Goal: Information Seeking & Learning: Learn about a topic

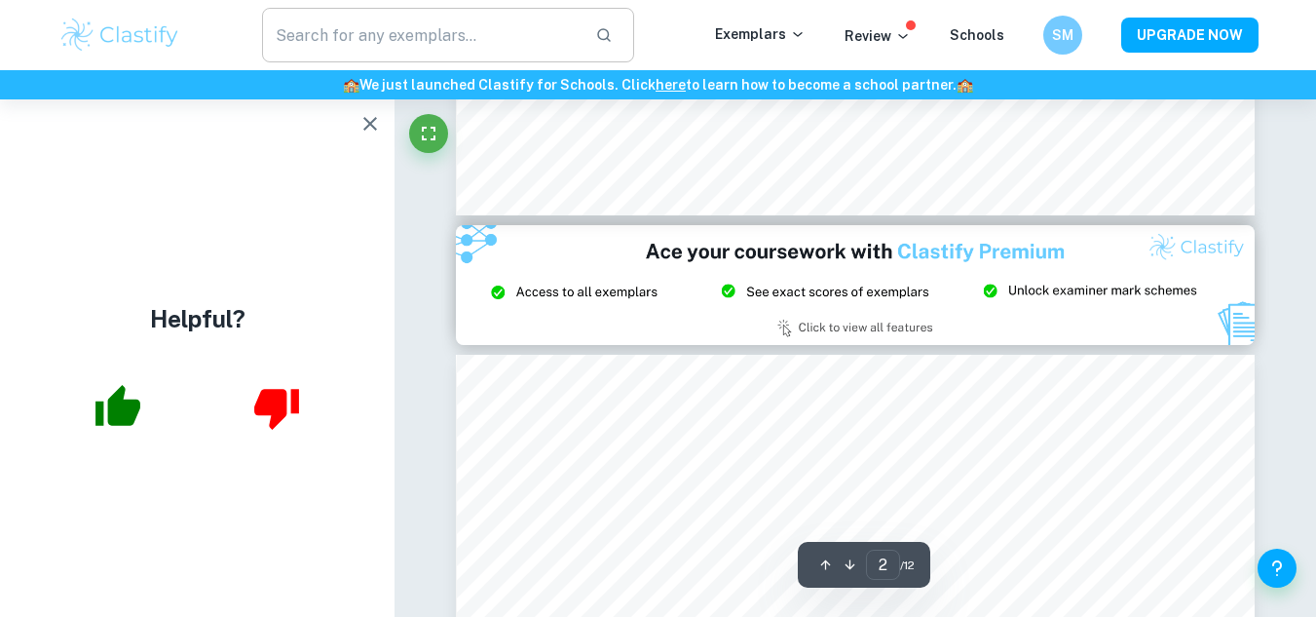
scroll to position [2302, 0]
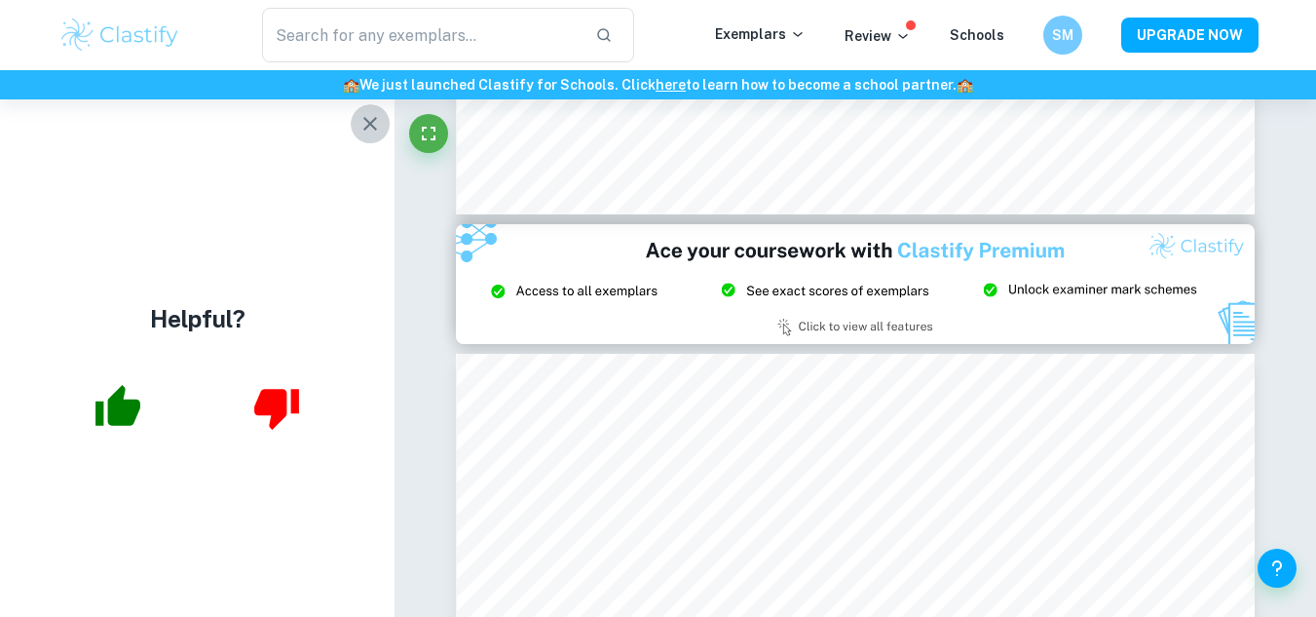
click at [370, 114] on icon "button" at bounding box center [369, 123] width 23 height 23
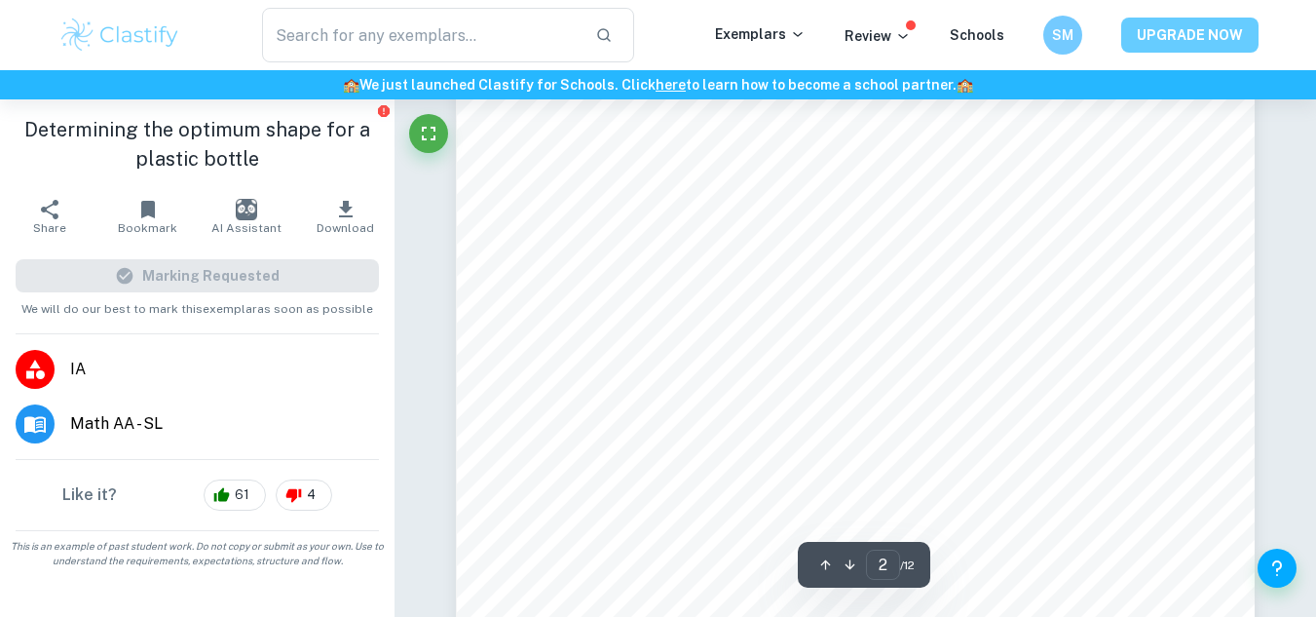
scroll to position [1803, 0]
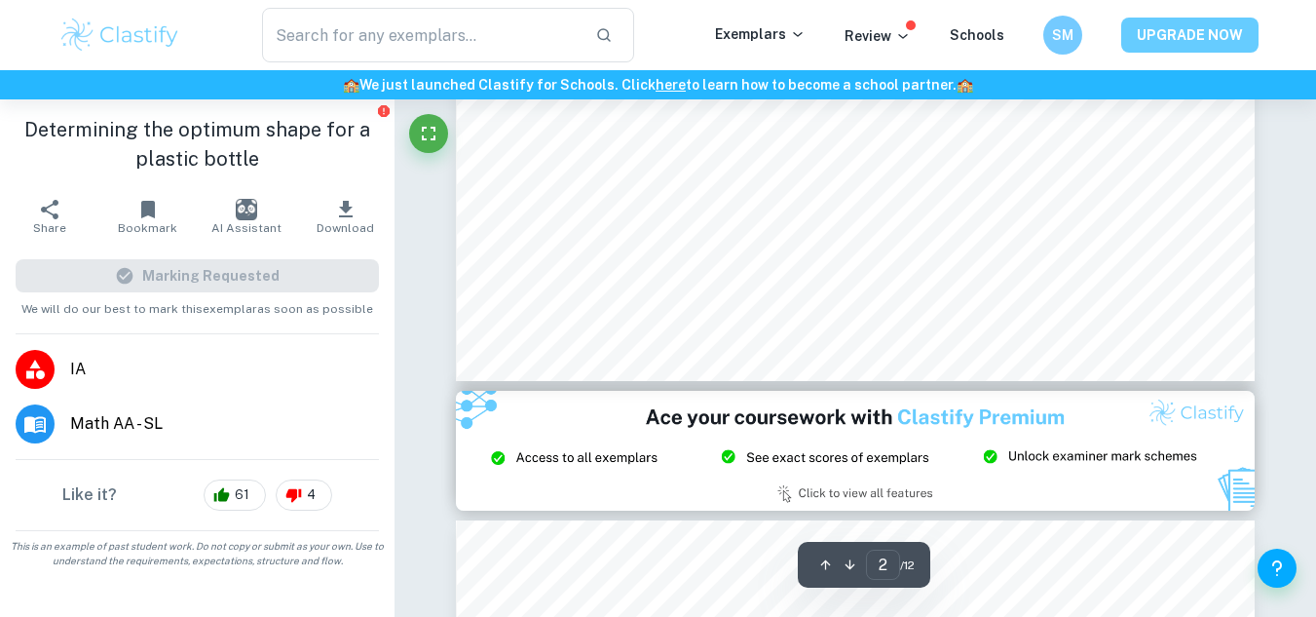
type input "3"
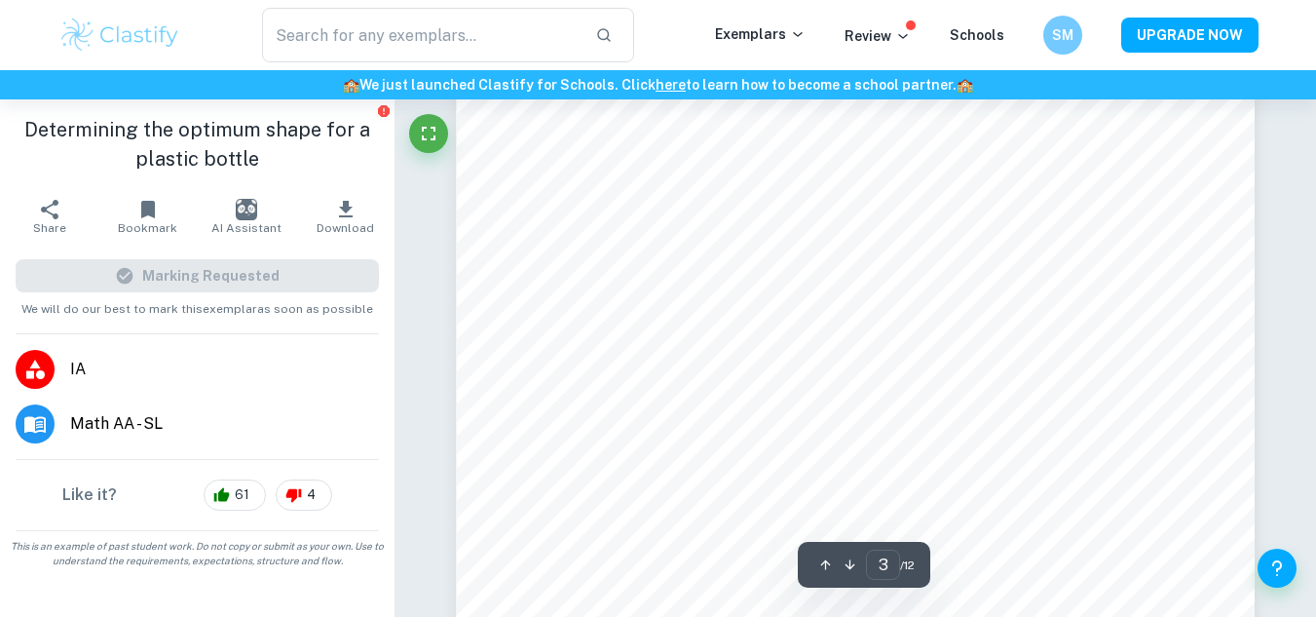
scroll to position [2703, 0]
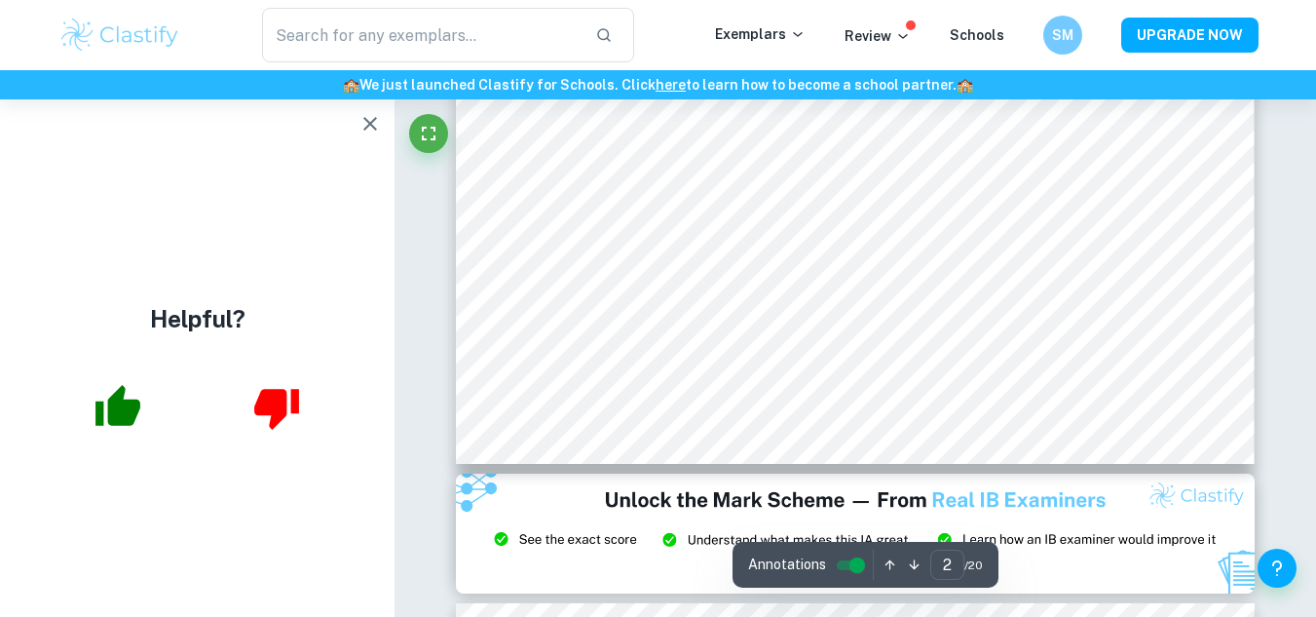
scroll to position [1873, 0]
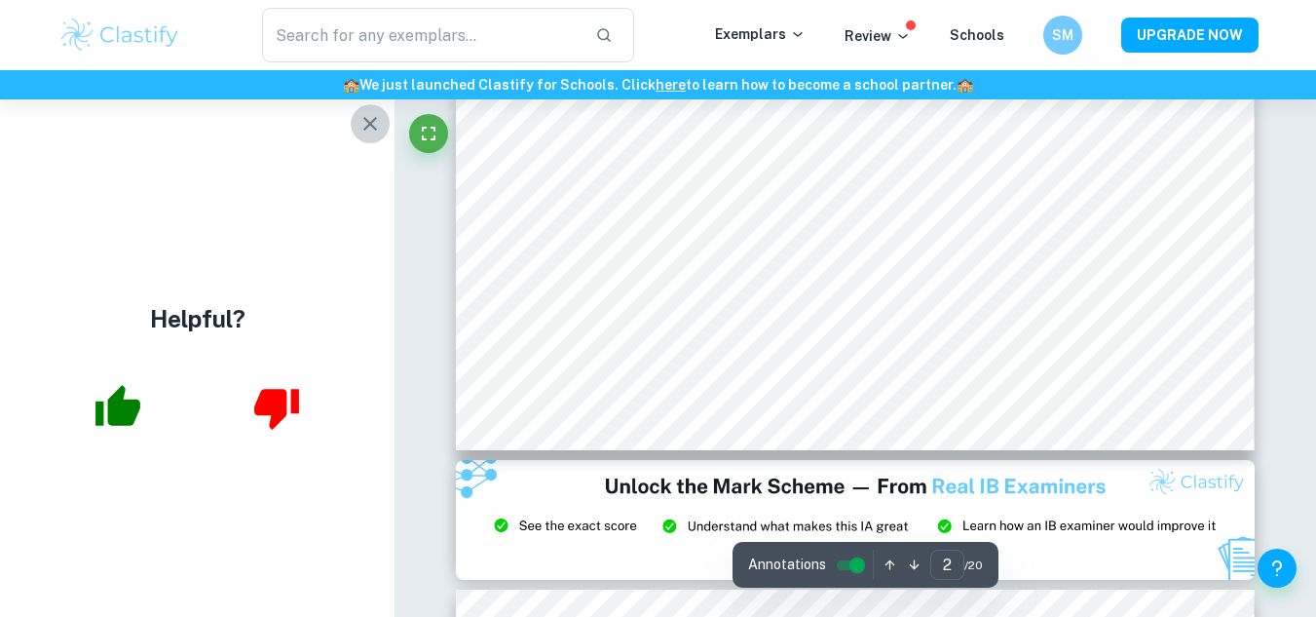
click at [371, 122] on icon "button" at bounding box center [370, 124] width 14 height 14
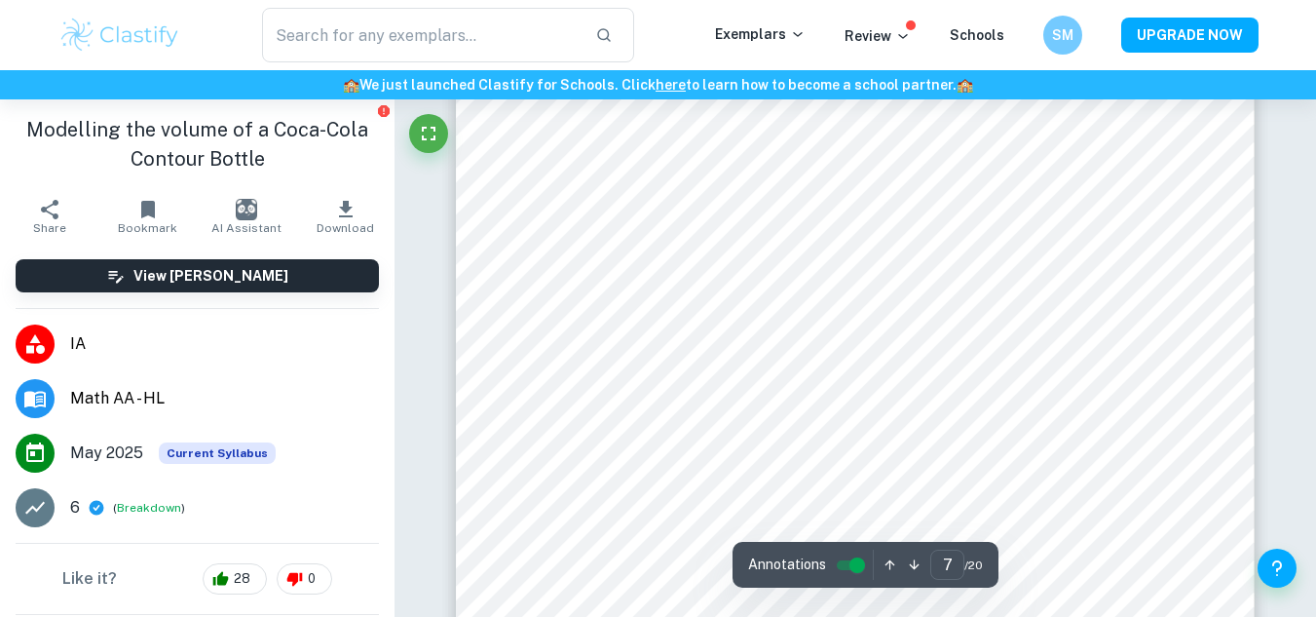
scroll to position [6612, 0]
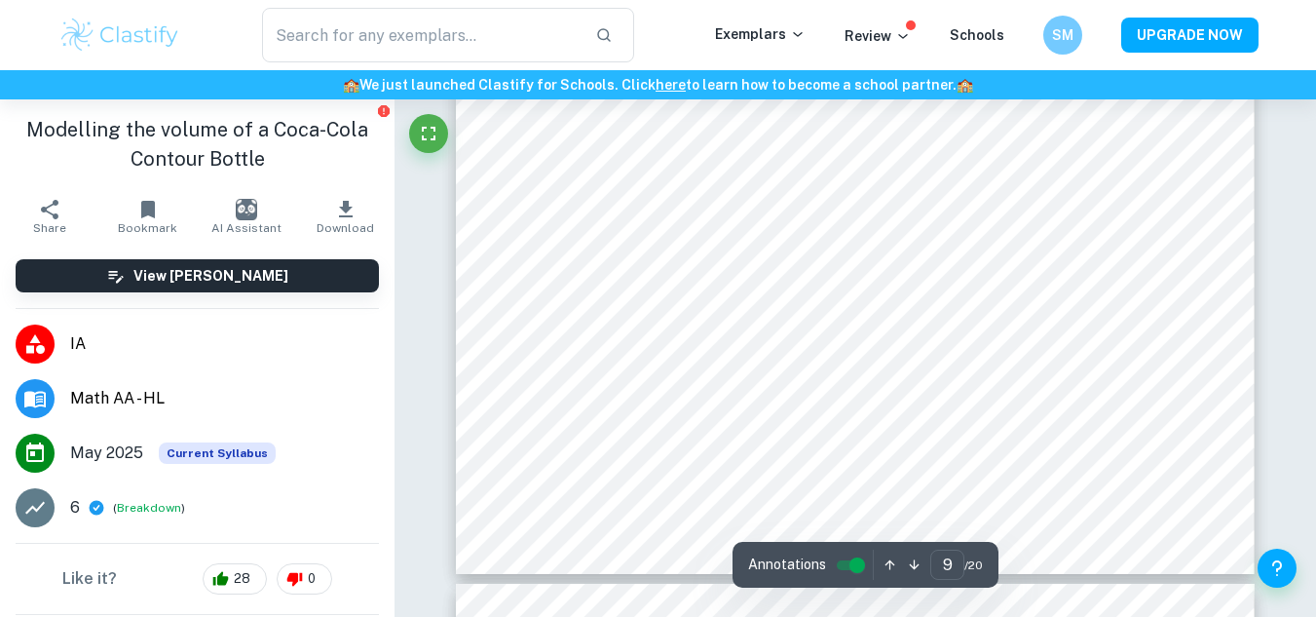
type input "10"
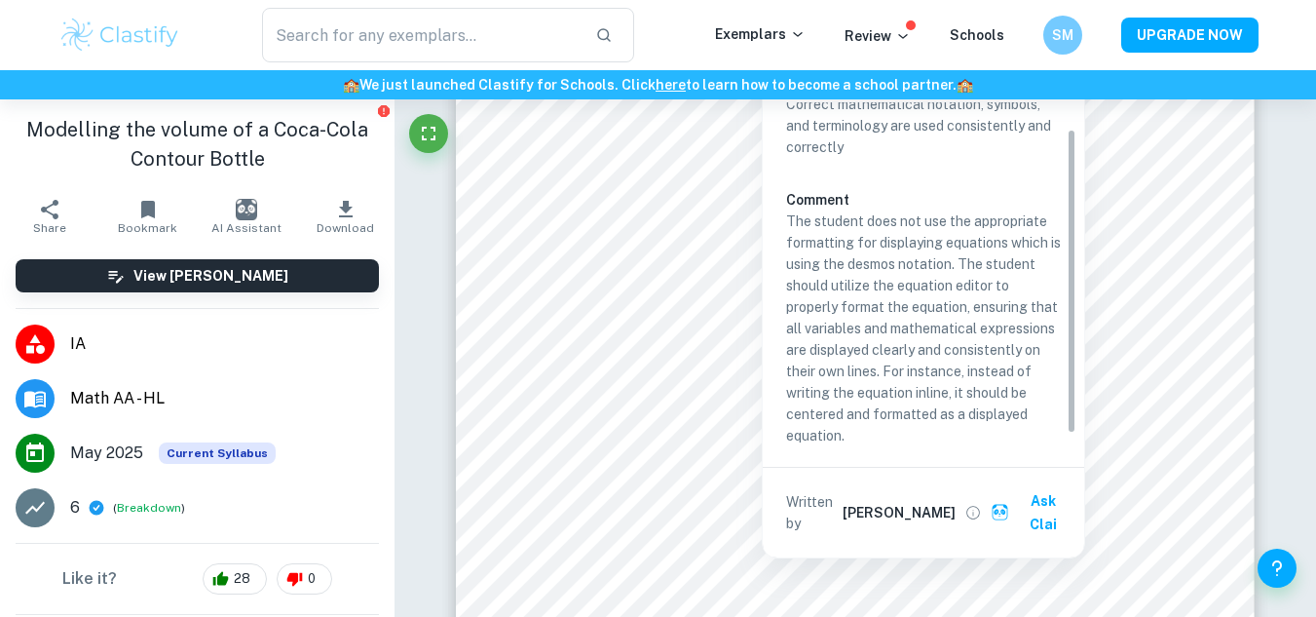
scroll to position [0, 0]
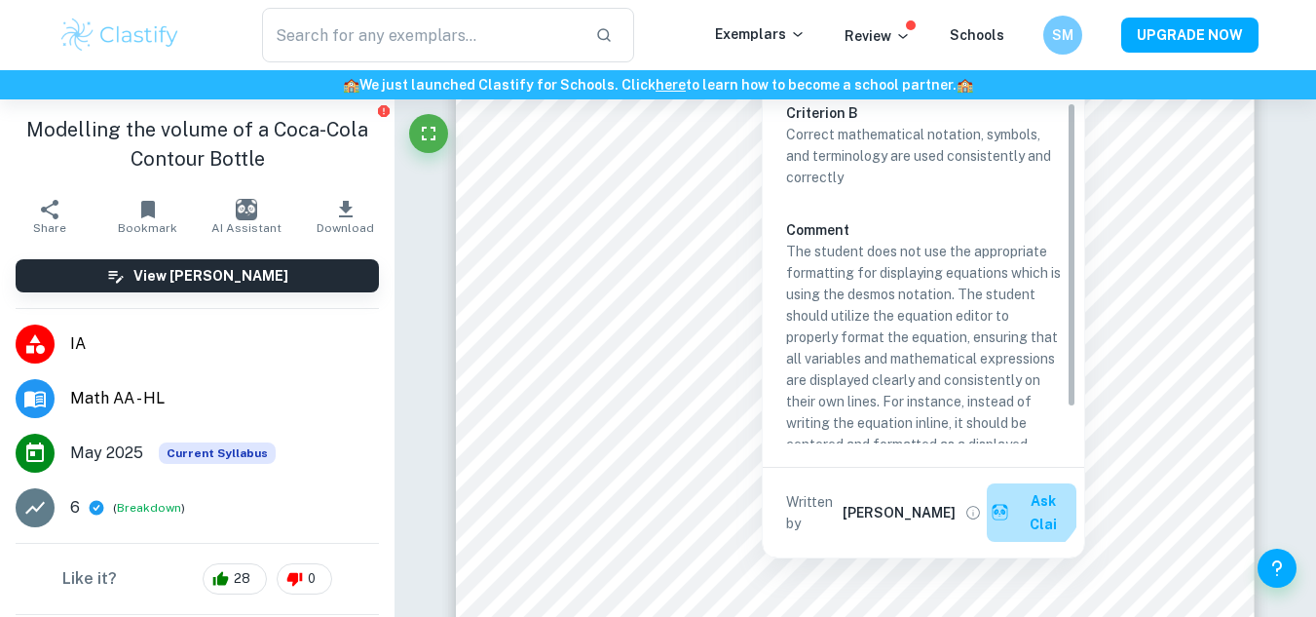
click at [1016, 494] on button "Ask Clai" at bounding box center [1032, 512] width 90 height 58
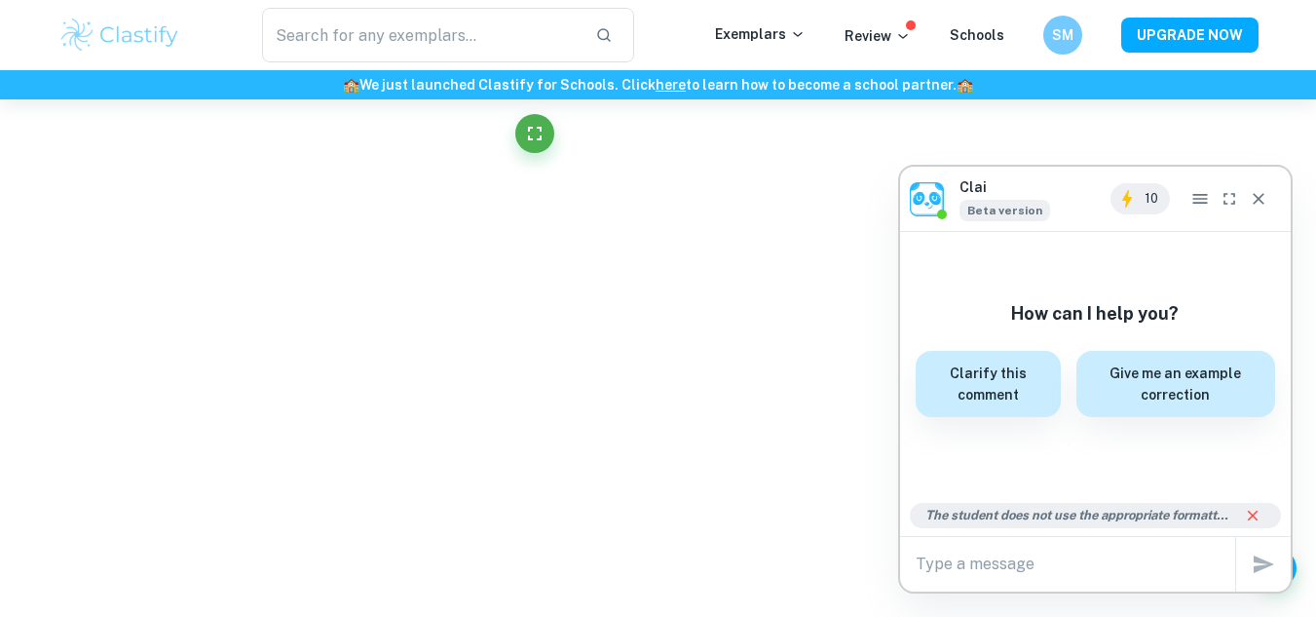
scroll to position [5547, 0]
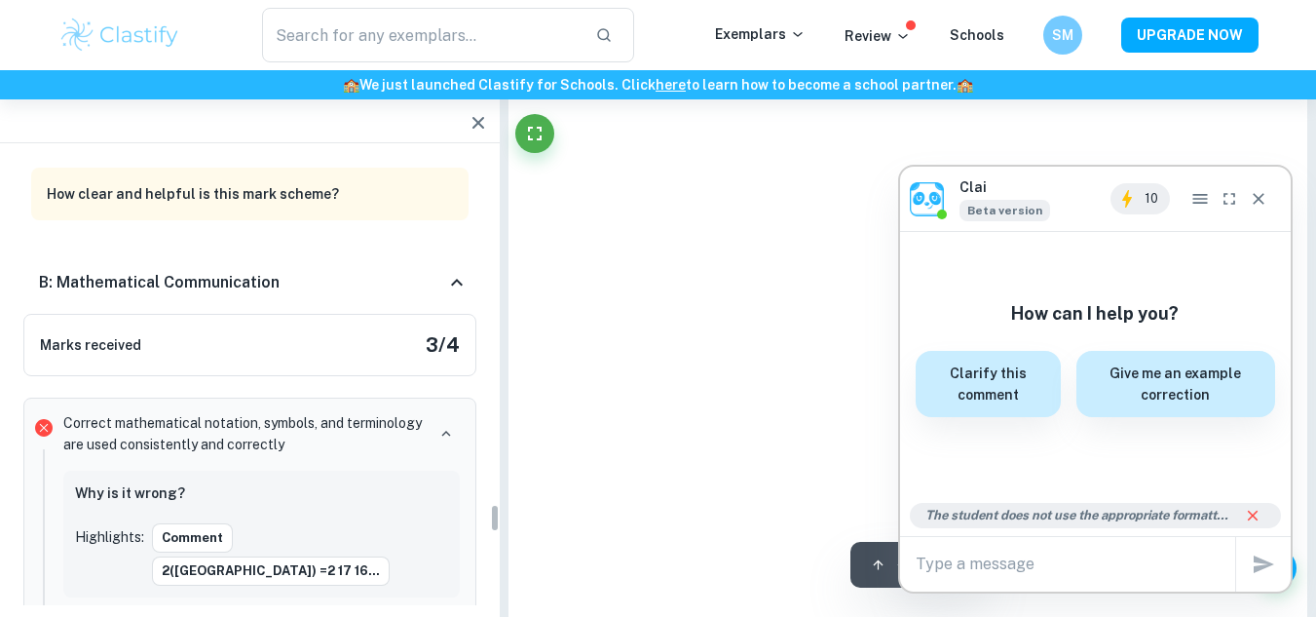
type input "10"
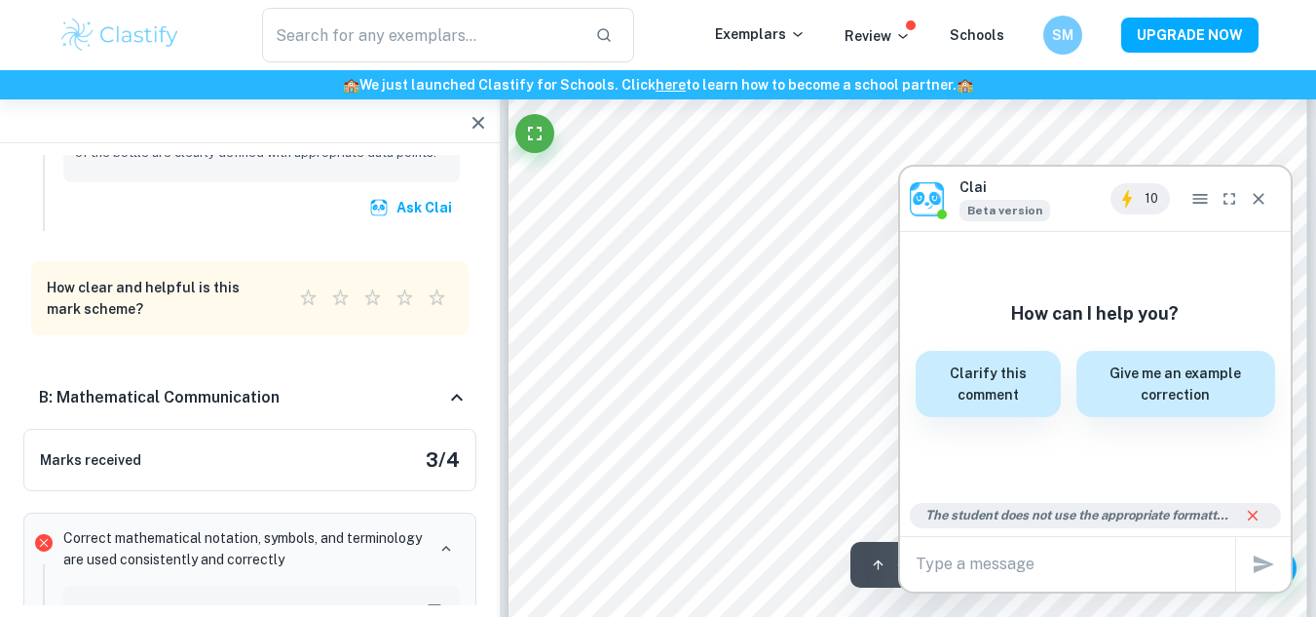
click at [946, 565] on textarea at bounding box center [1076, 563] width 320 height 22
type textarea "how should it be"
click at [1262, 558] on icon "button" at bounding box center [1263, 563] width 23 height 23
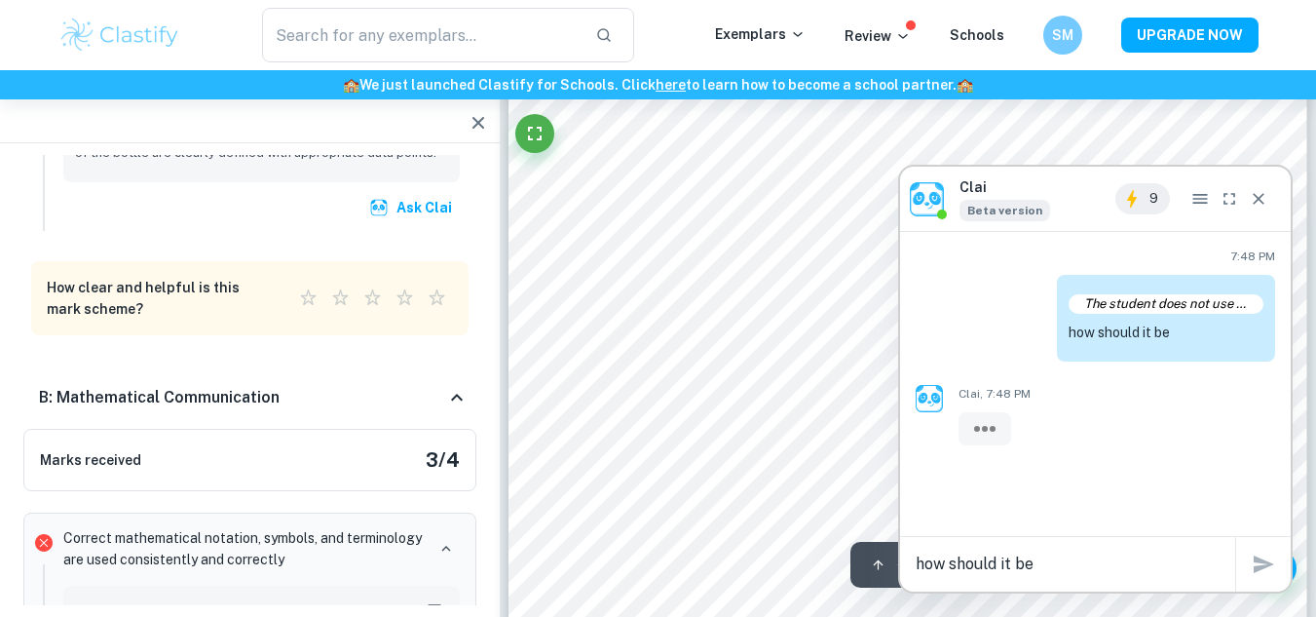
scroll to position [9901, 0]
click at [1255, 188] on button "Close" at bounding box center [1258, 198] width 29 height 31
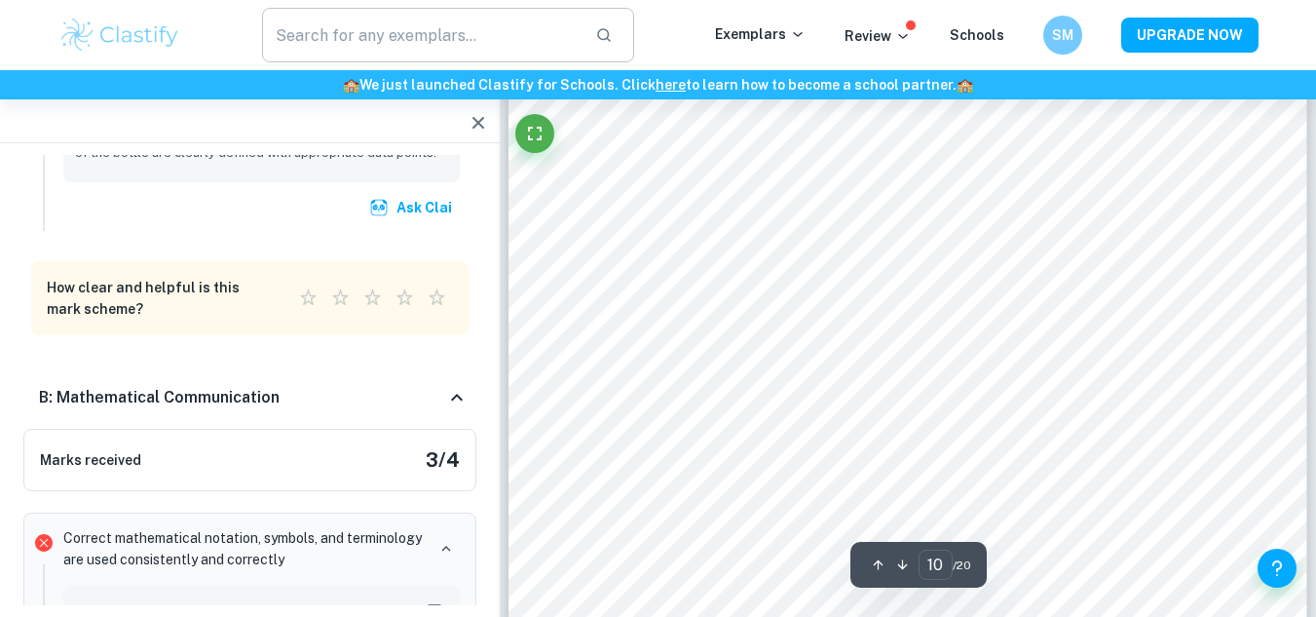
scroll to position [9020, 0]
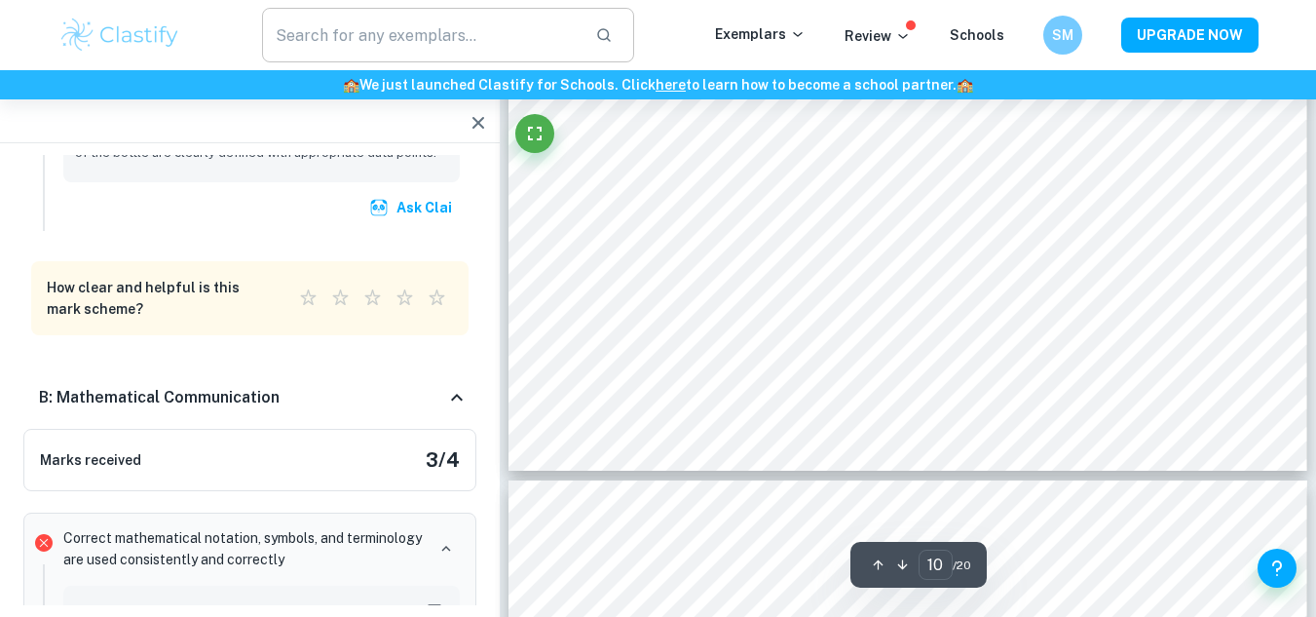
type input "9"
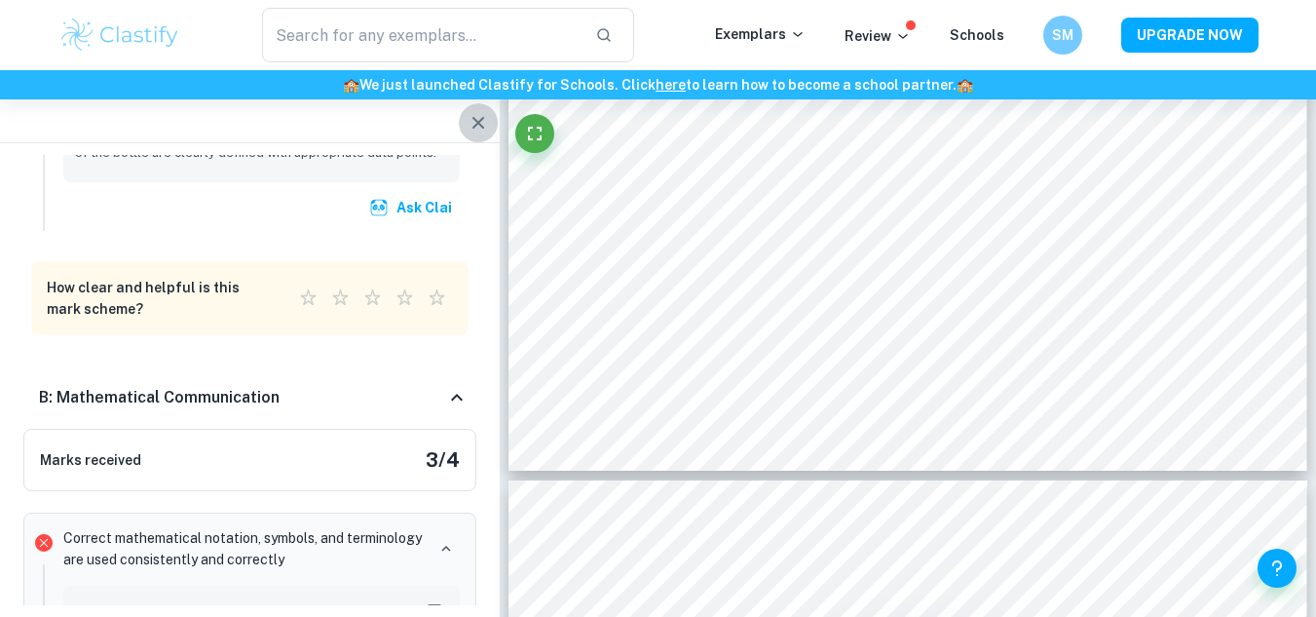
click at [475, 122] on icon "button" at bounding box center [478, 122] width 23 height 23
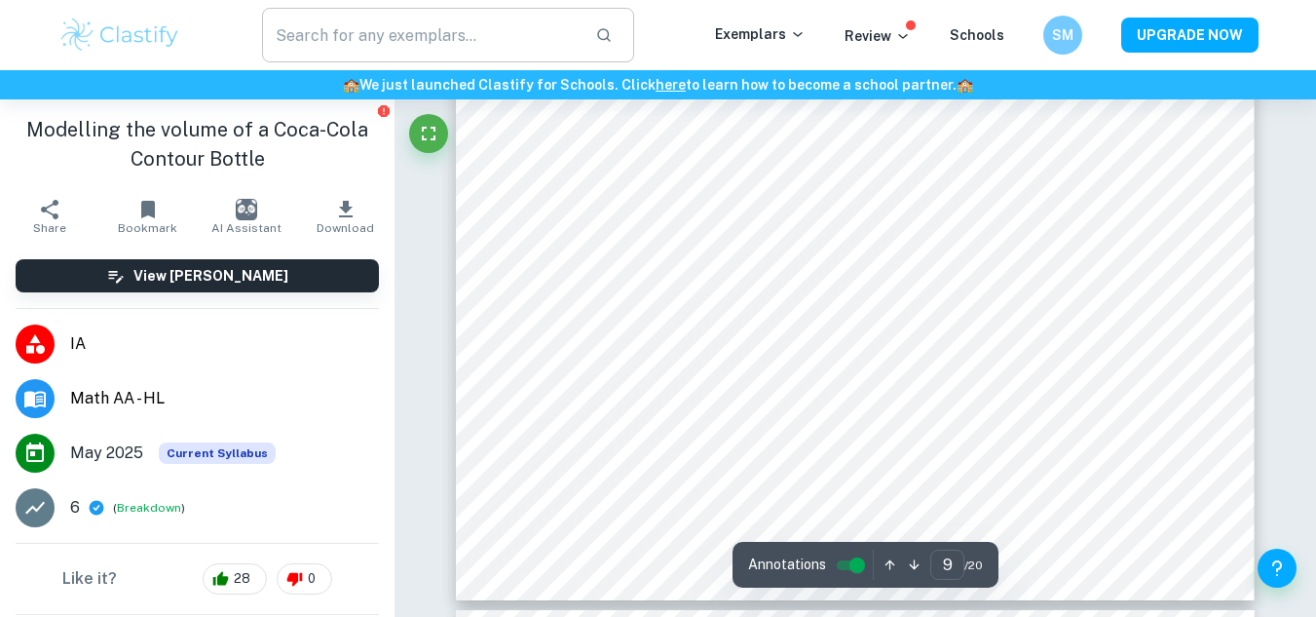
scroll to position [7650, 0]
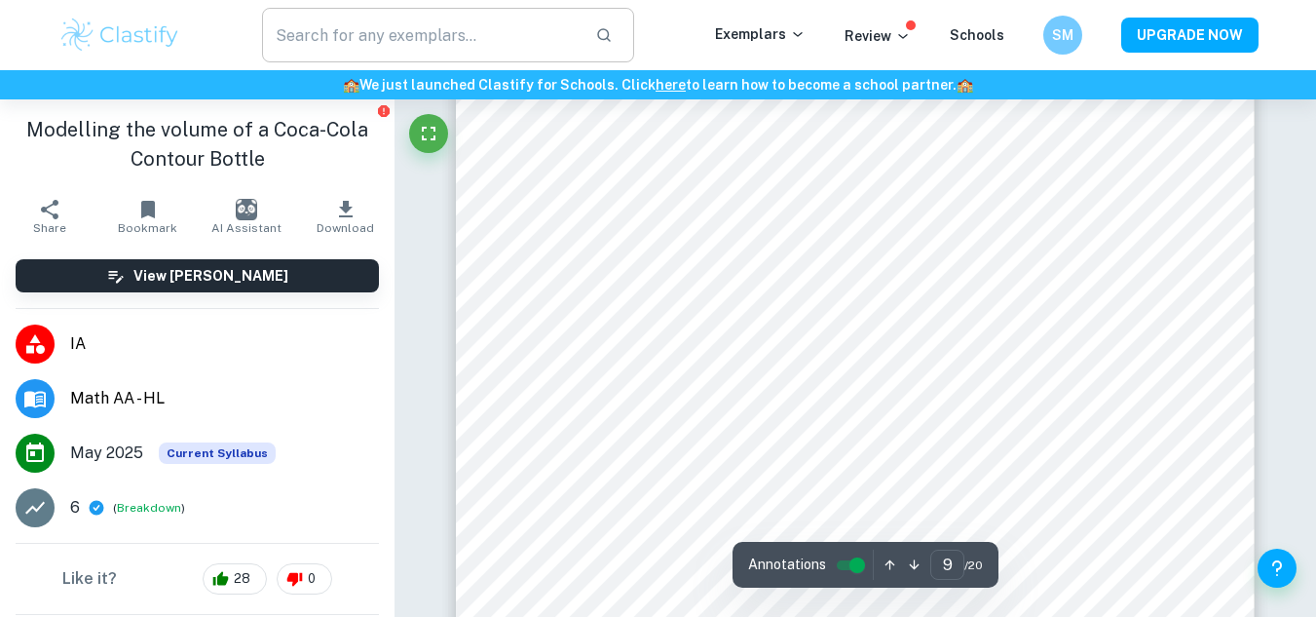
type input "8"
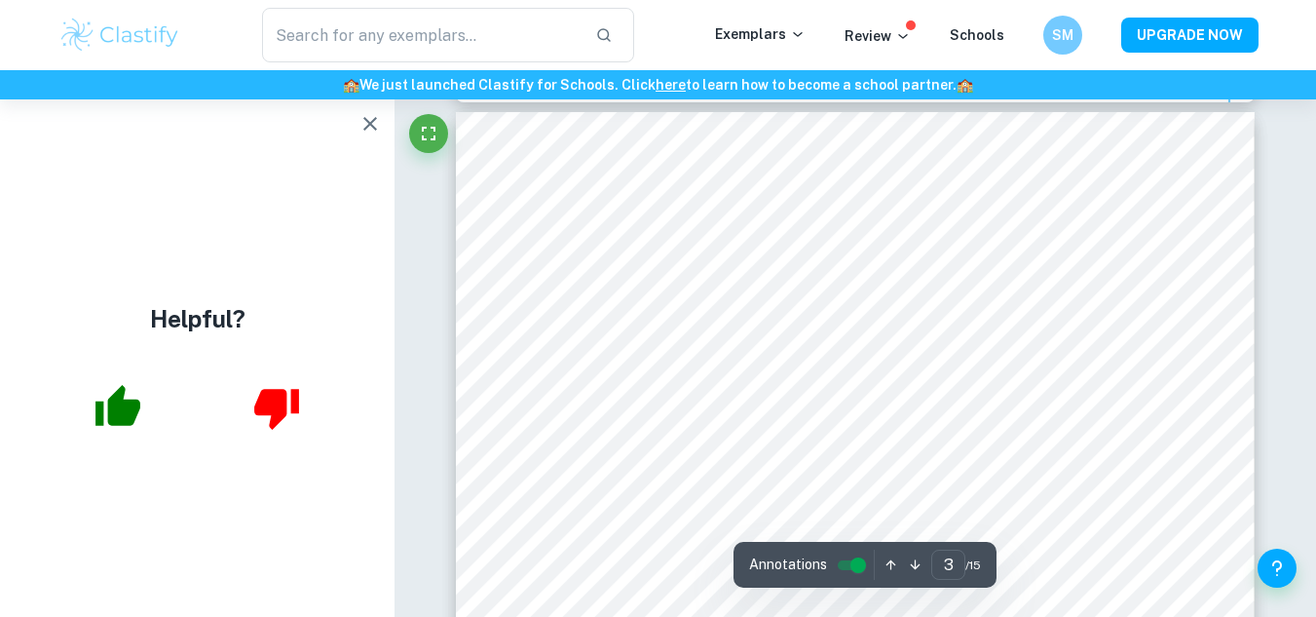
scroll to position [2543, 0]
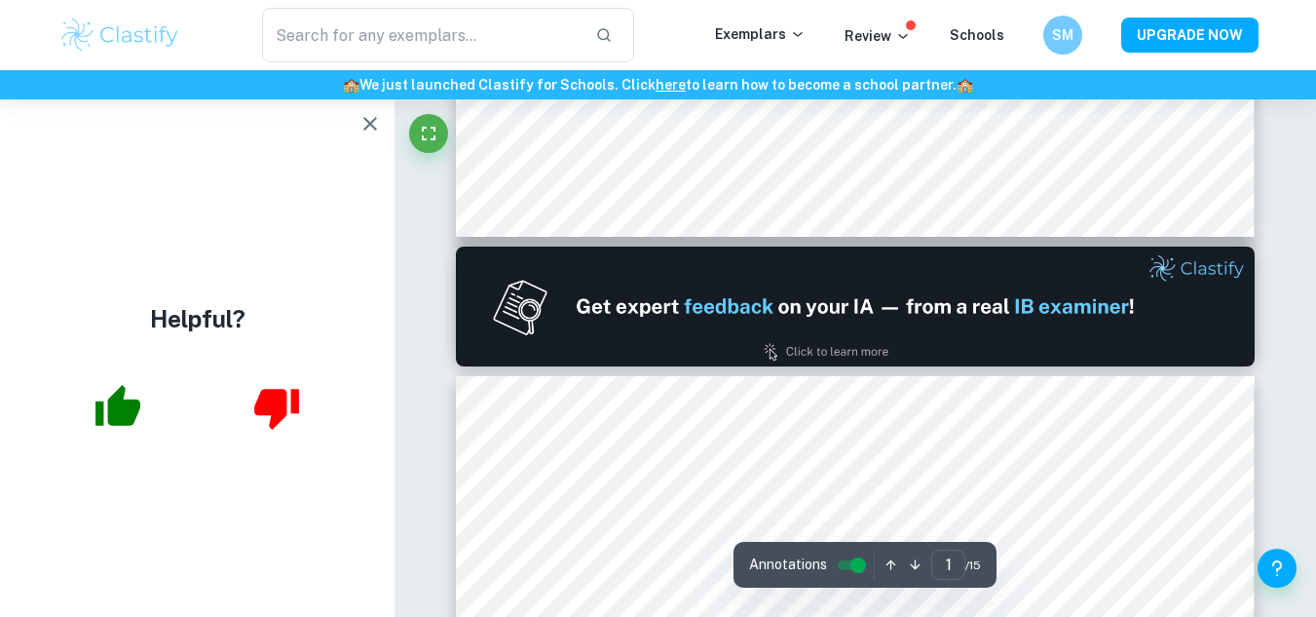
type input "2"
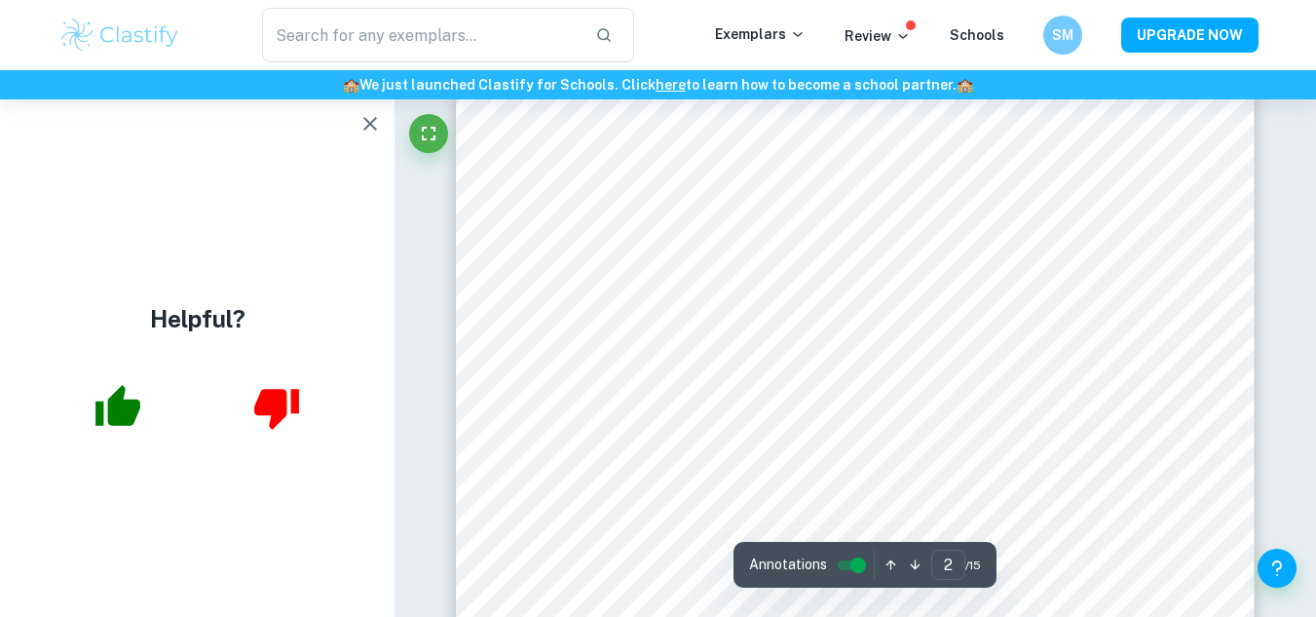
scroll to position [1527, 0]
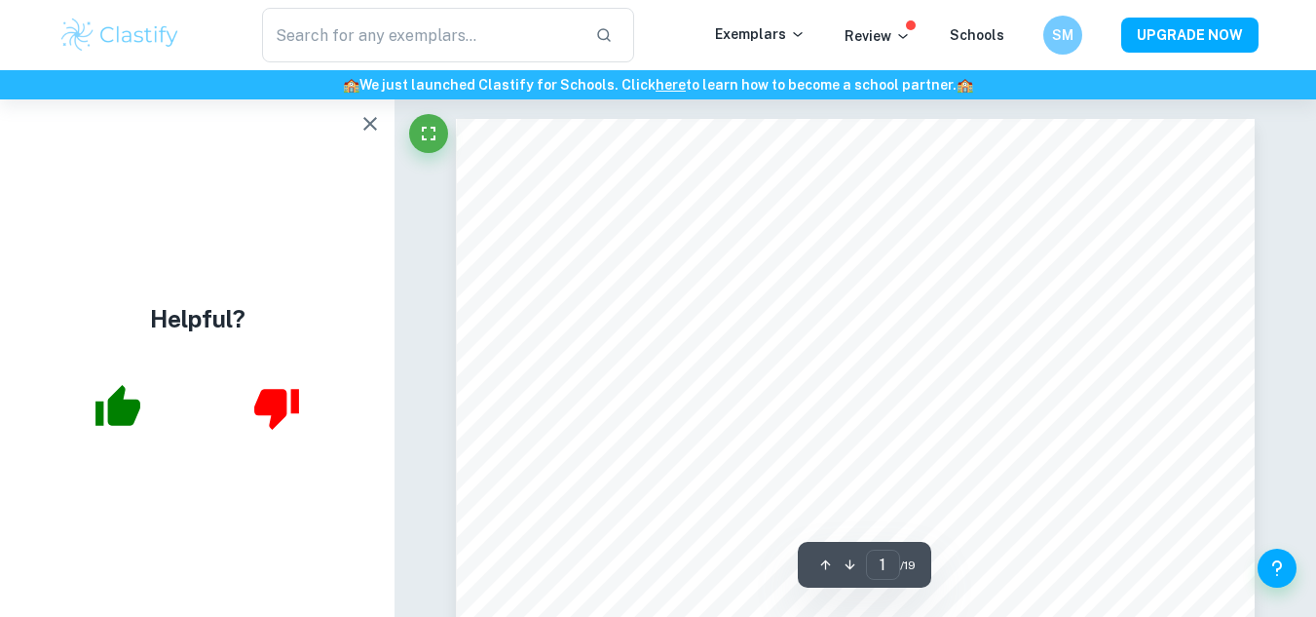
scroll to position [1155, 0]
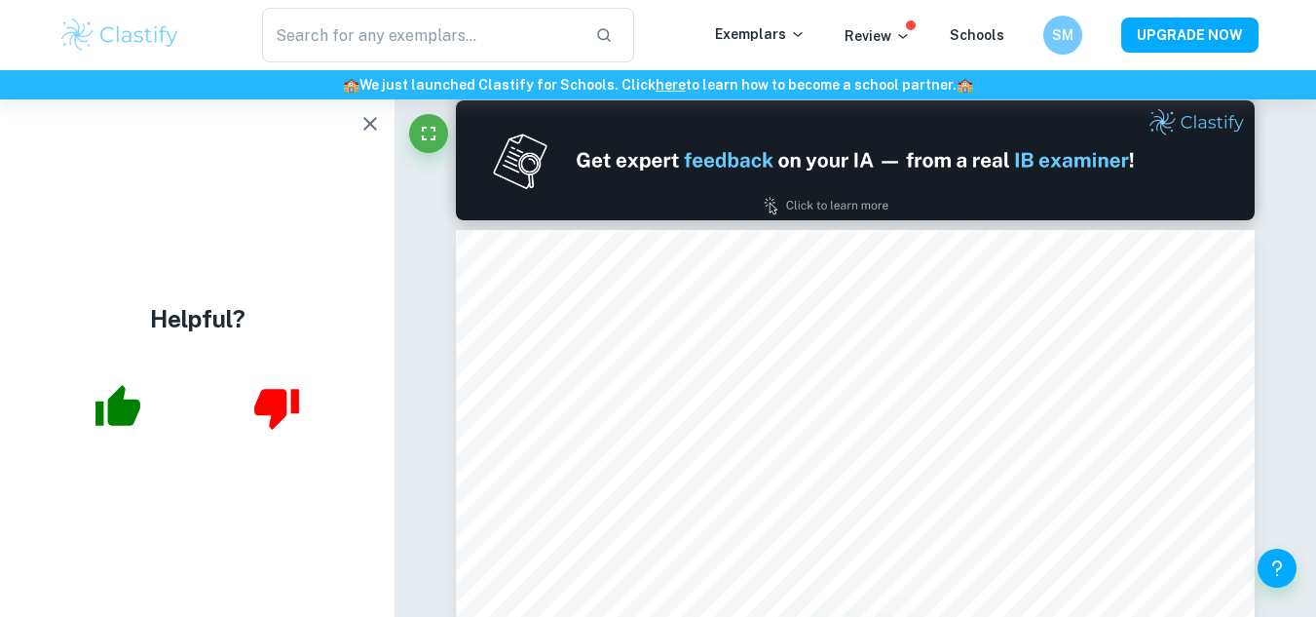
click at [370, 119] on icon "button" at bounding box center [369, 123] width 23 height 23
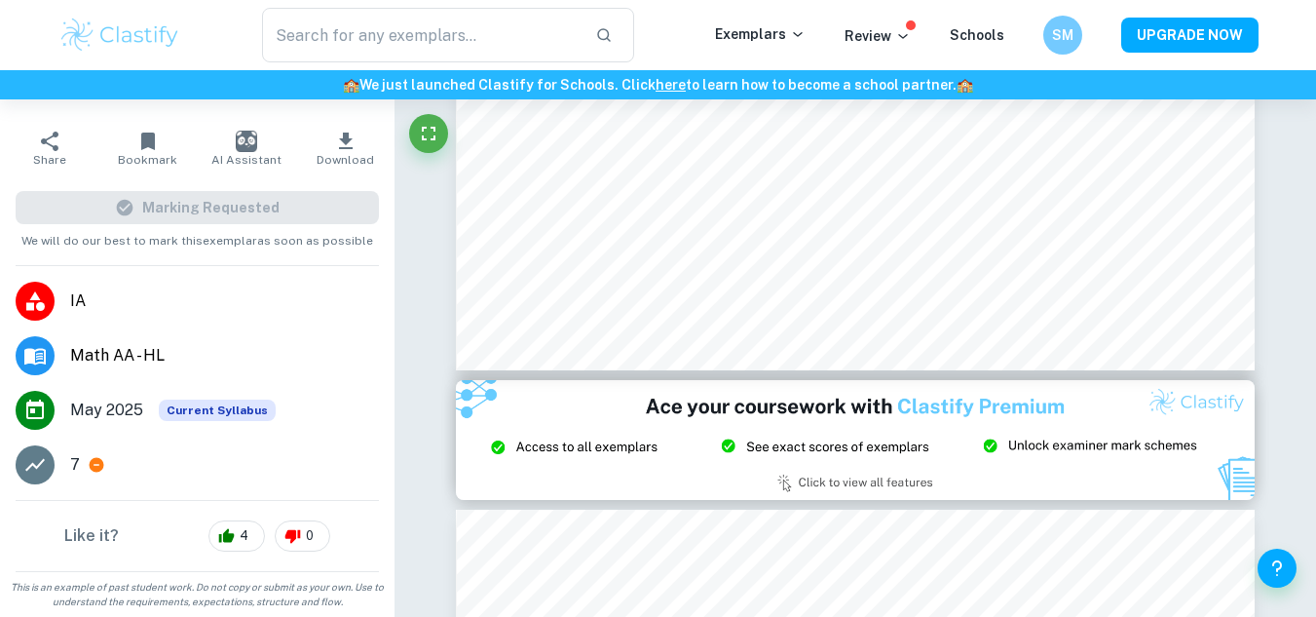
scroll to position [0, 0]
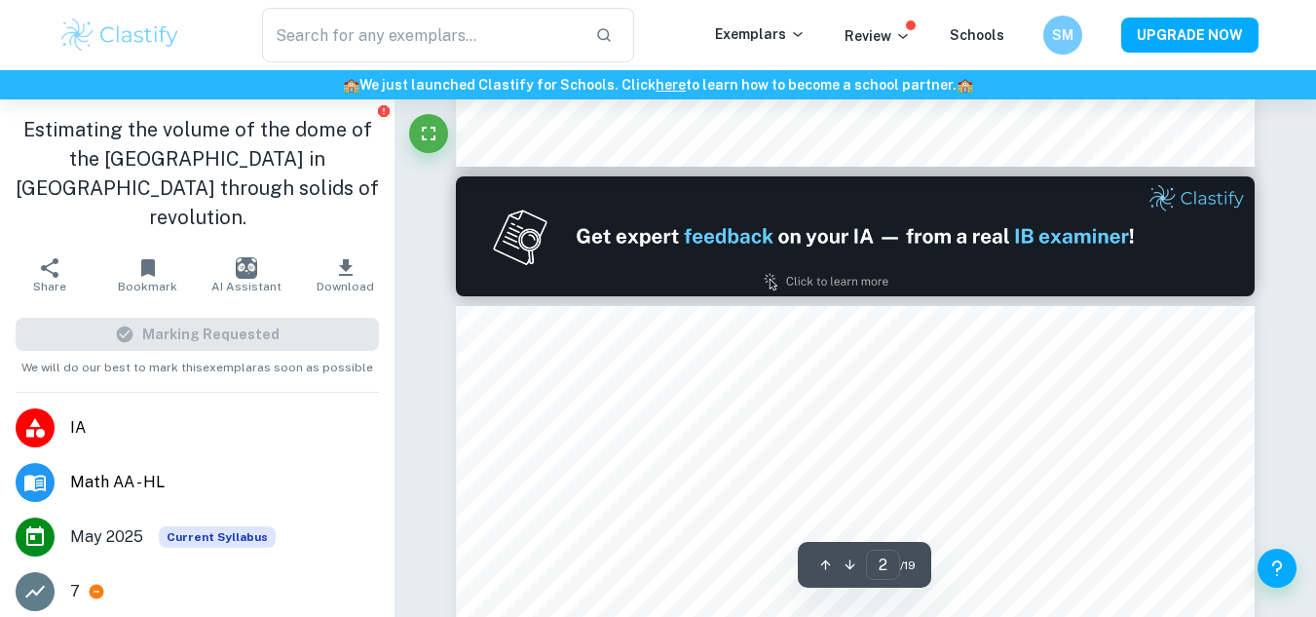
type input "1"
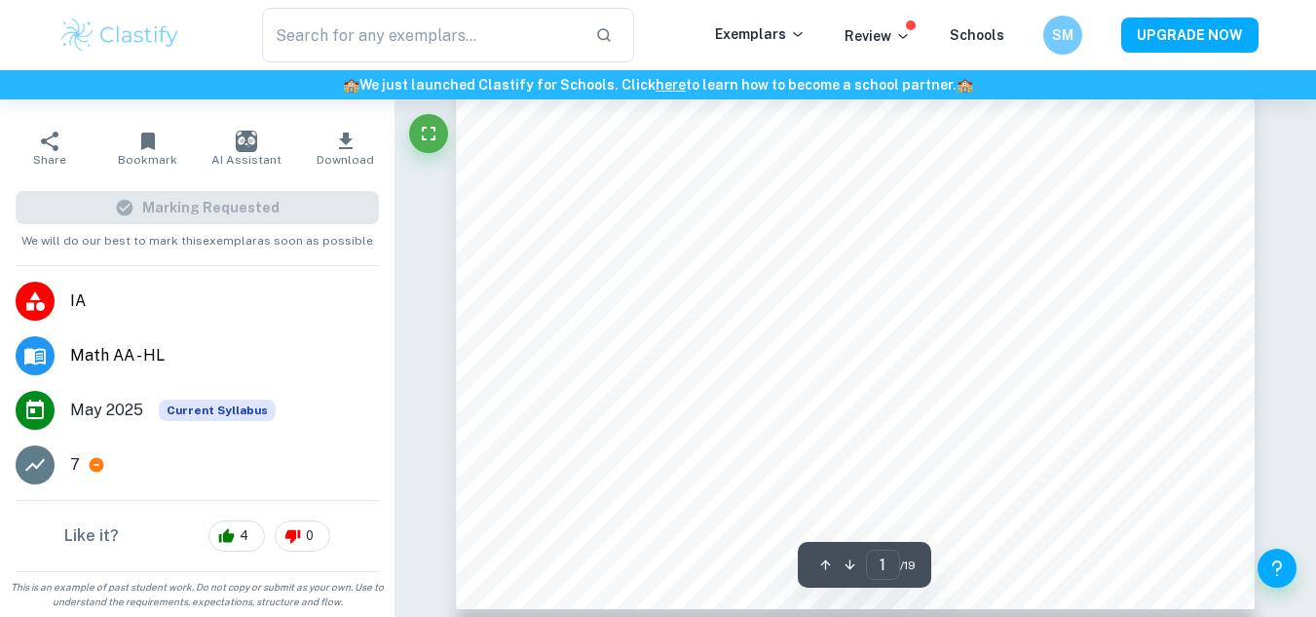
scroll to position [638, 0]
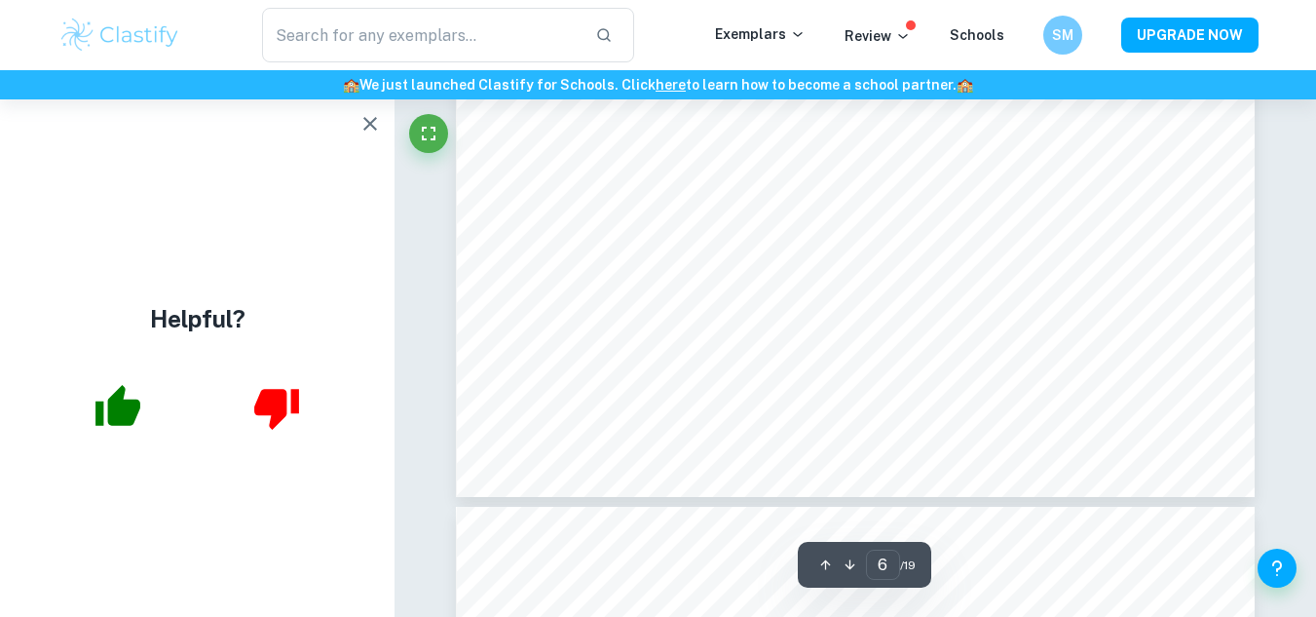
scroll to position [6881, 0]
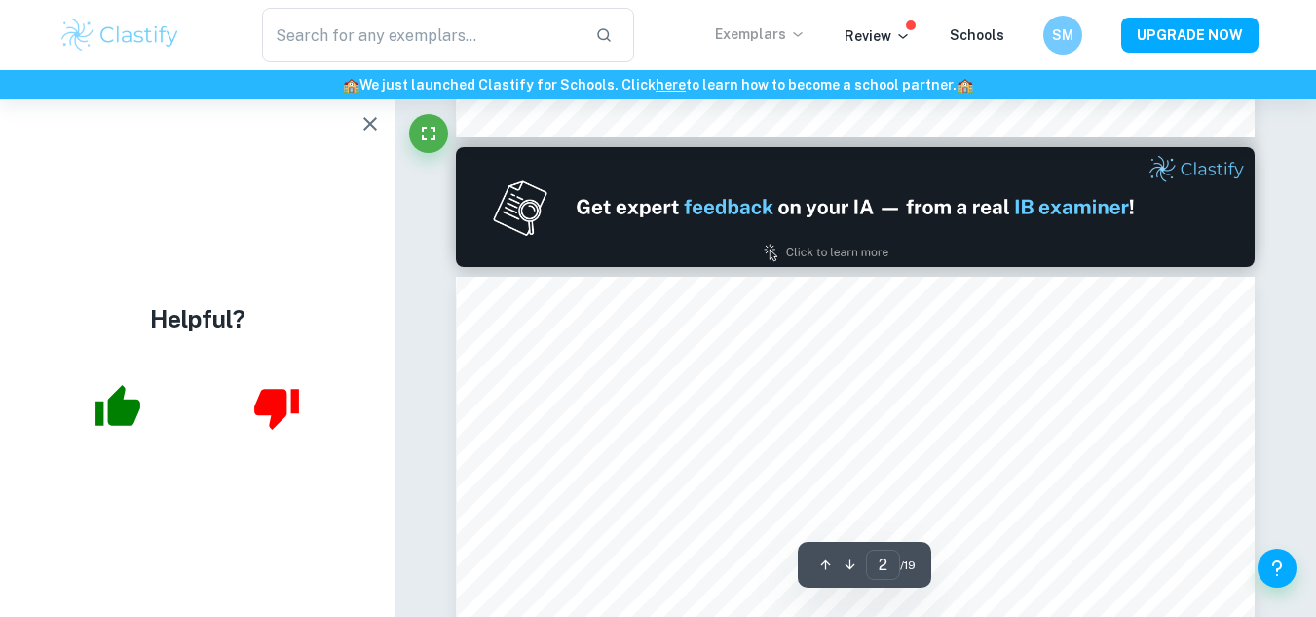
type input "1"
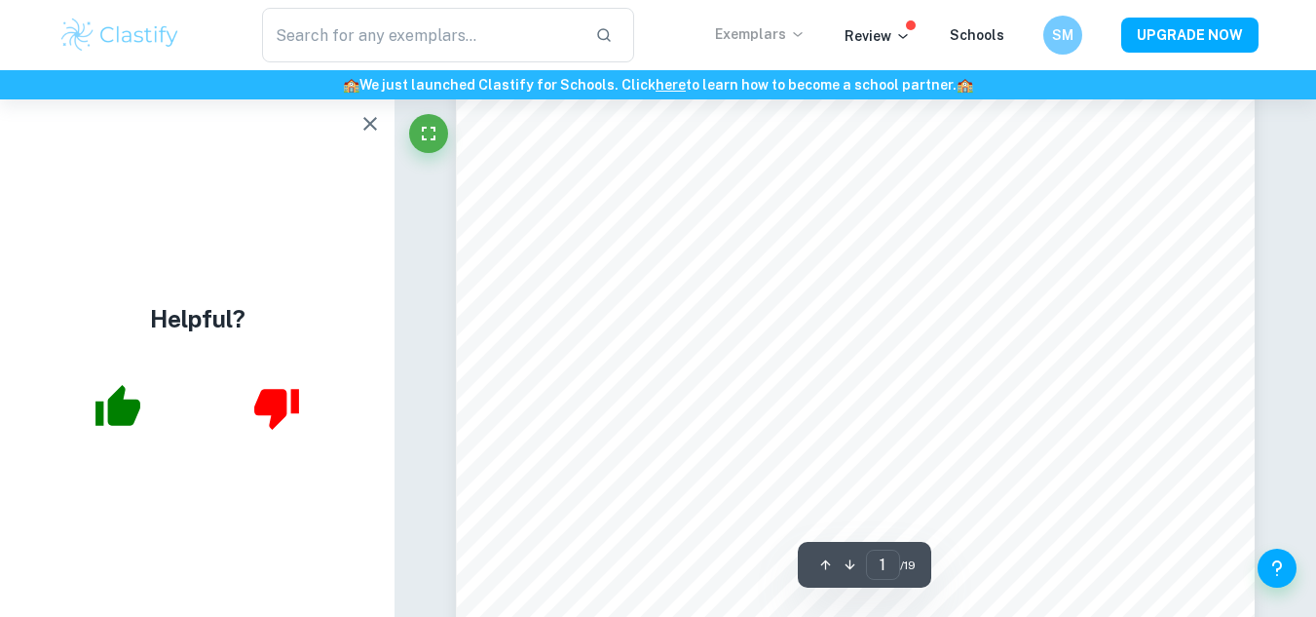
scroll to position [0, 0]
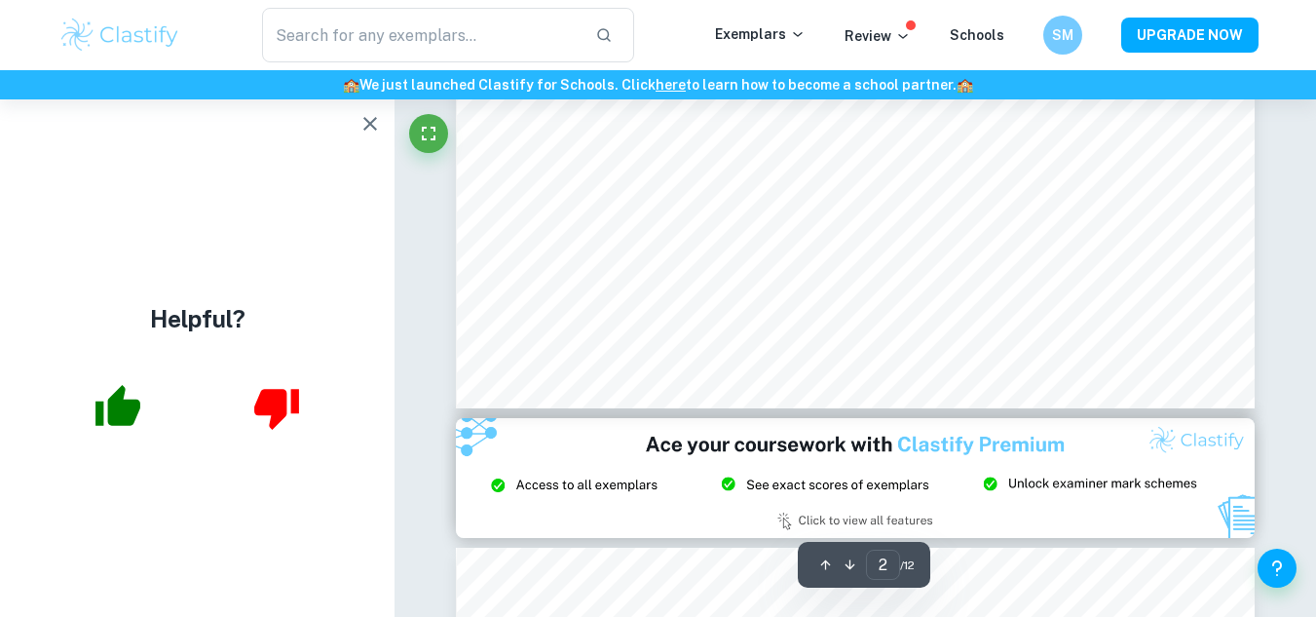
type input "3"
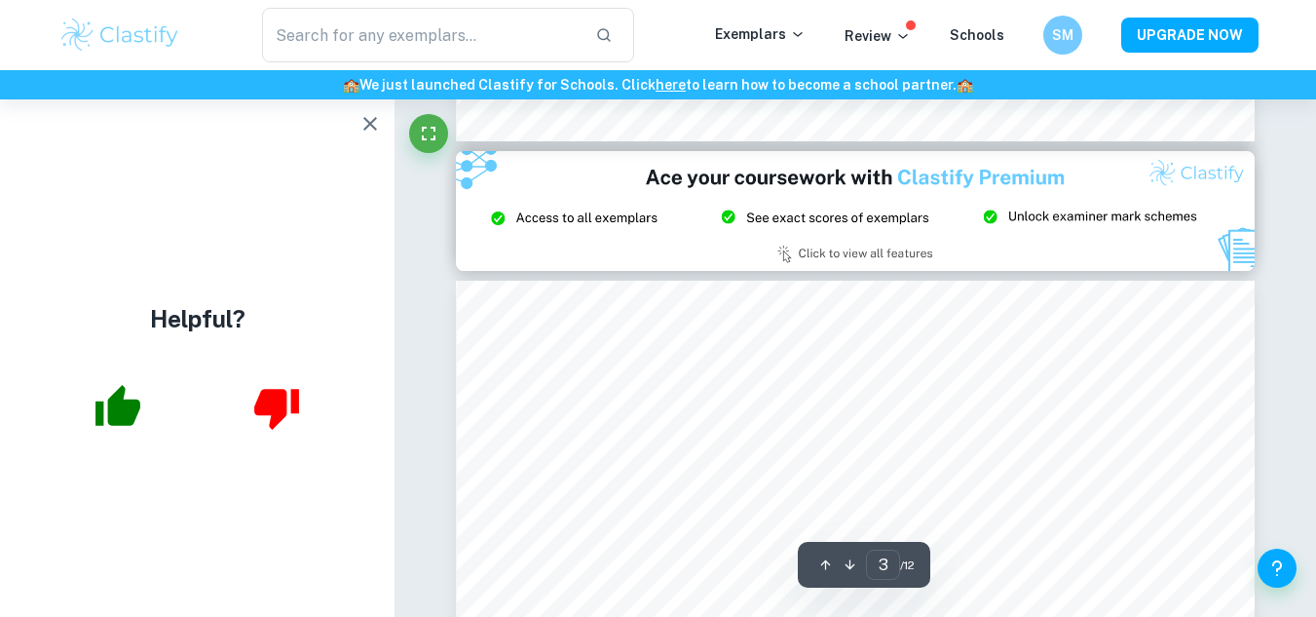
scroll to position [2372, 0]
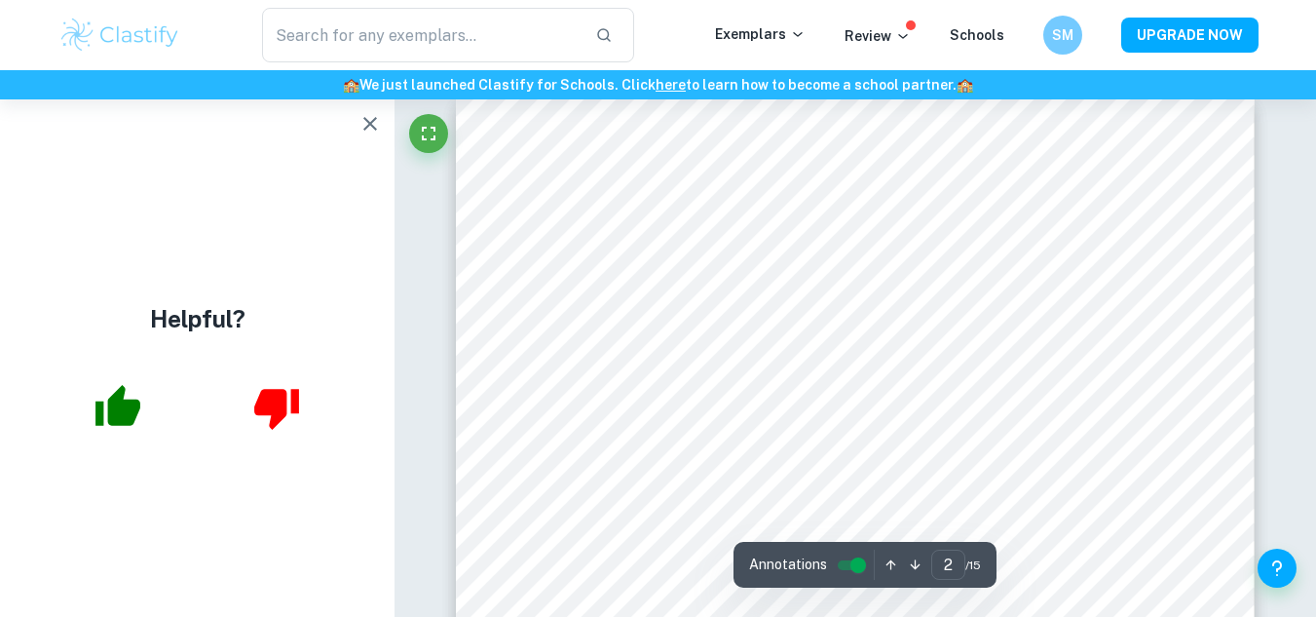
scroll to position [1688, 0]
type input "1"
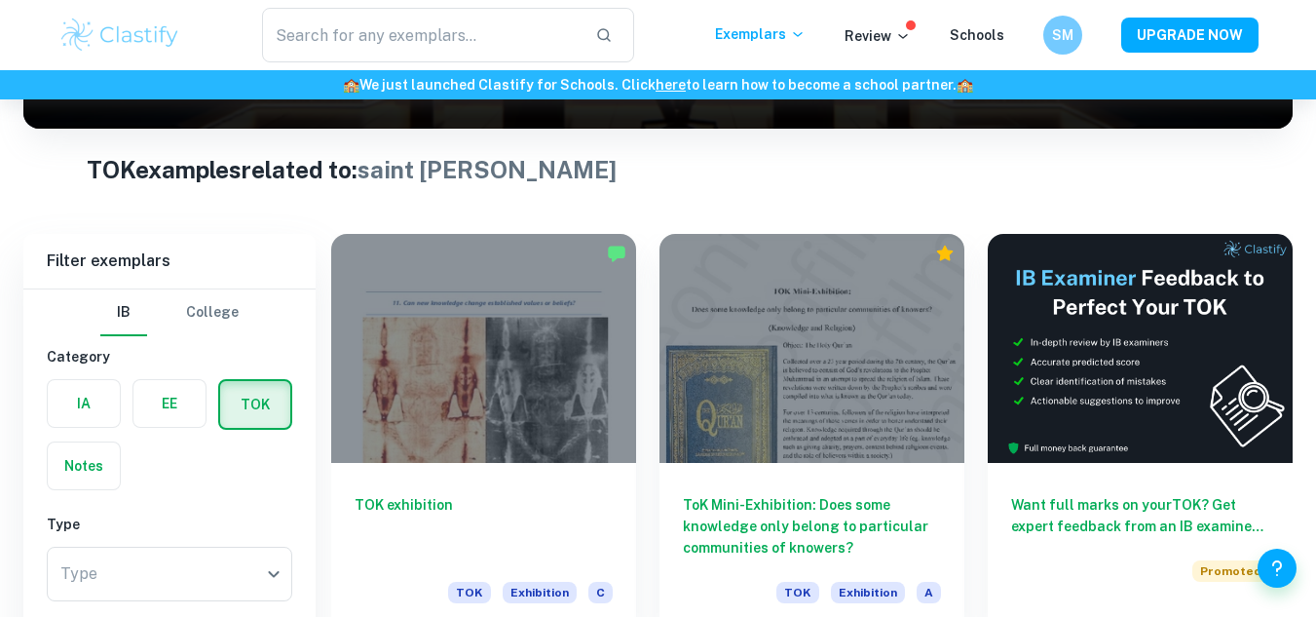
scroll to position [466, 0]
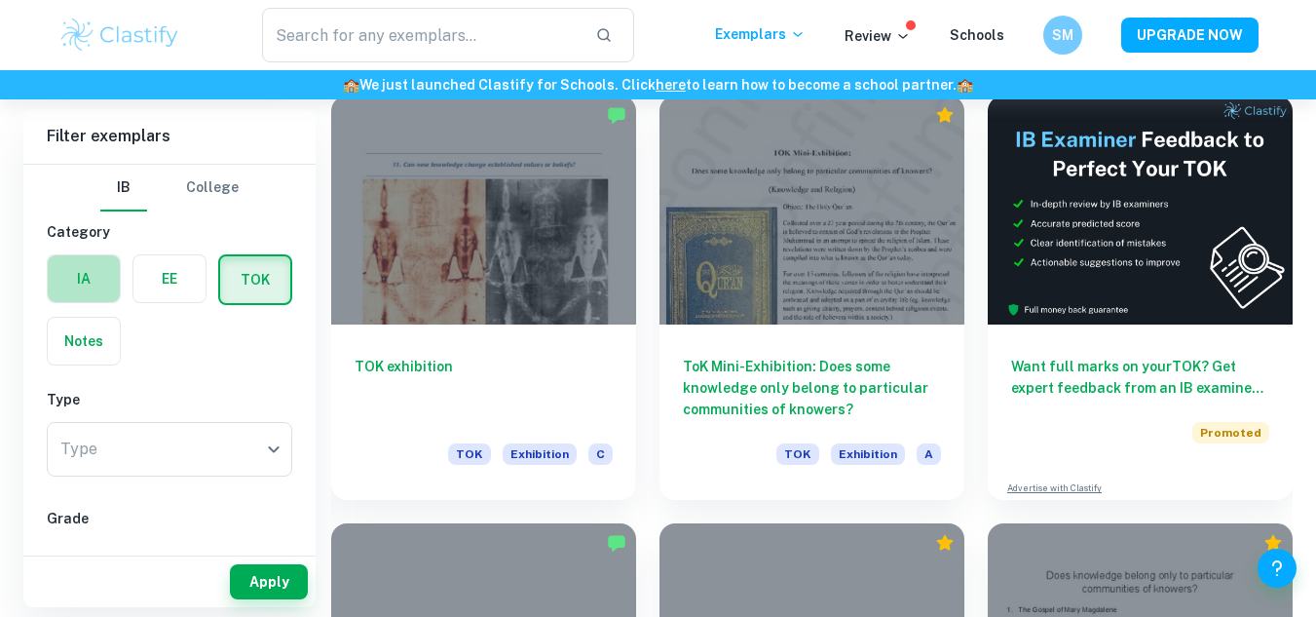
click at [91, 262] on label "button" at bounding box center [84, 278] width 72 height 47
click at [0, 0] on input "radio" at bounding box center [0, 0] width 0 height 0
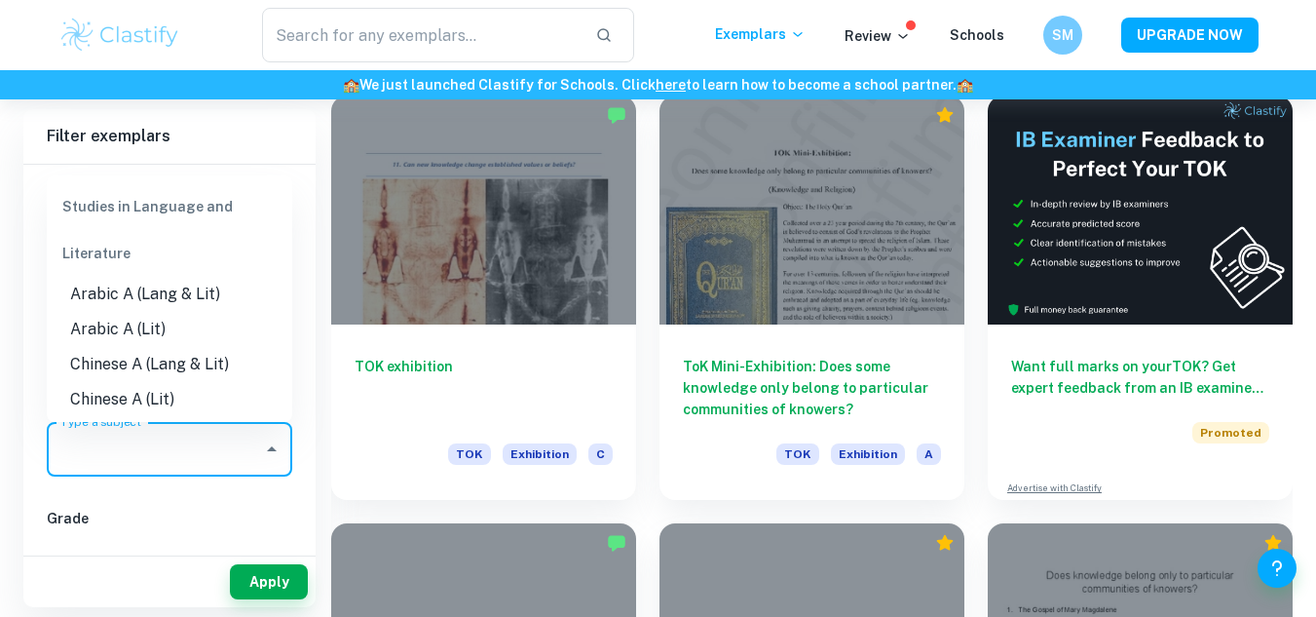
click at [83, 446] on input "Type a subject" at bounding box center [155, 449] width 199 height 37
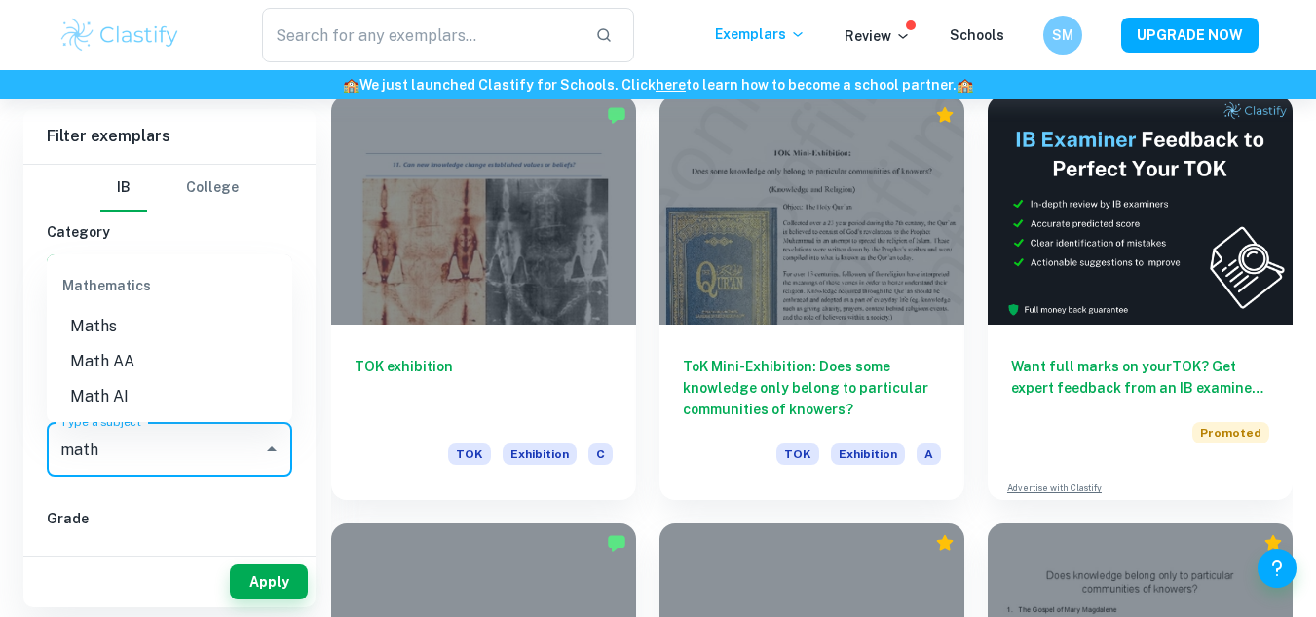
click at [94, 348] on li "Math AA" at bounding box center [169, 361] width 245 height 35
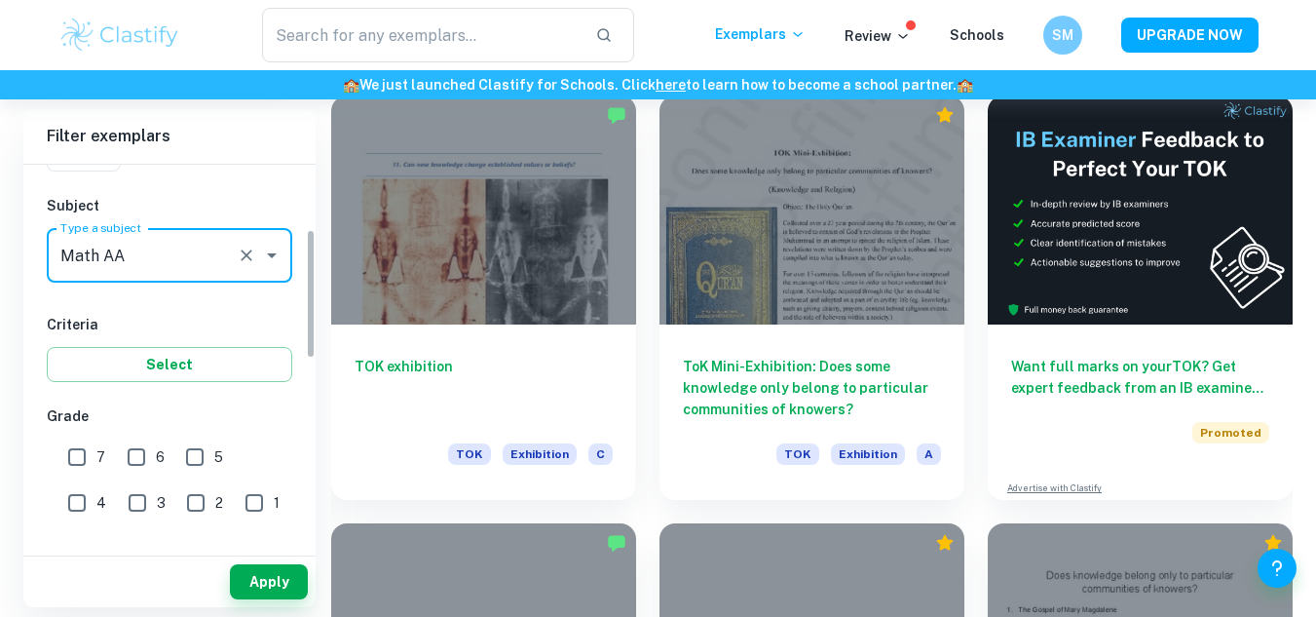
scroll to position [199, 0]
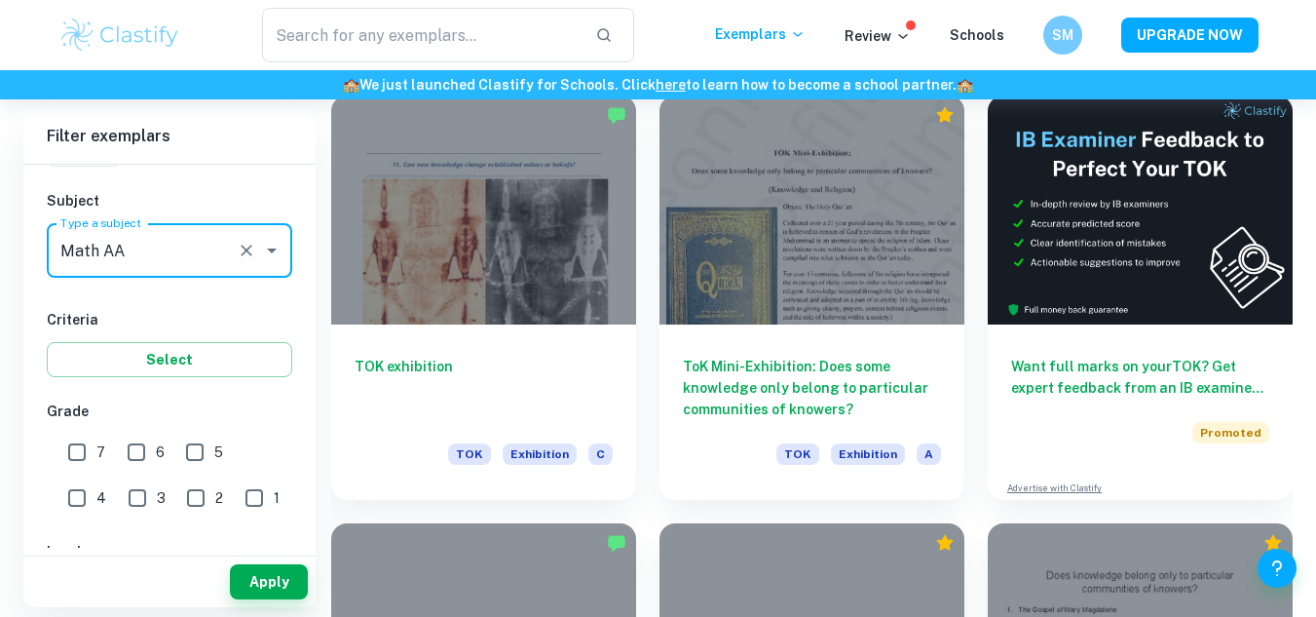
type input "Math AA"
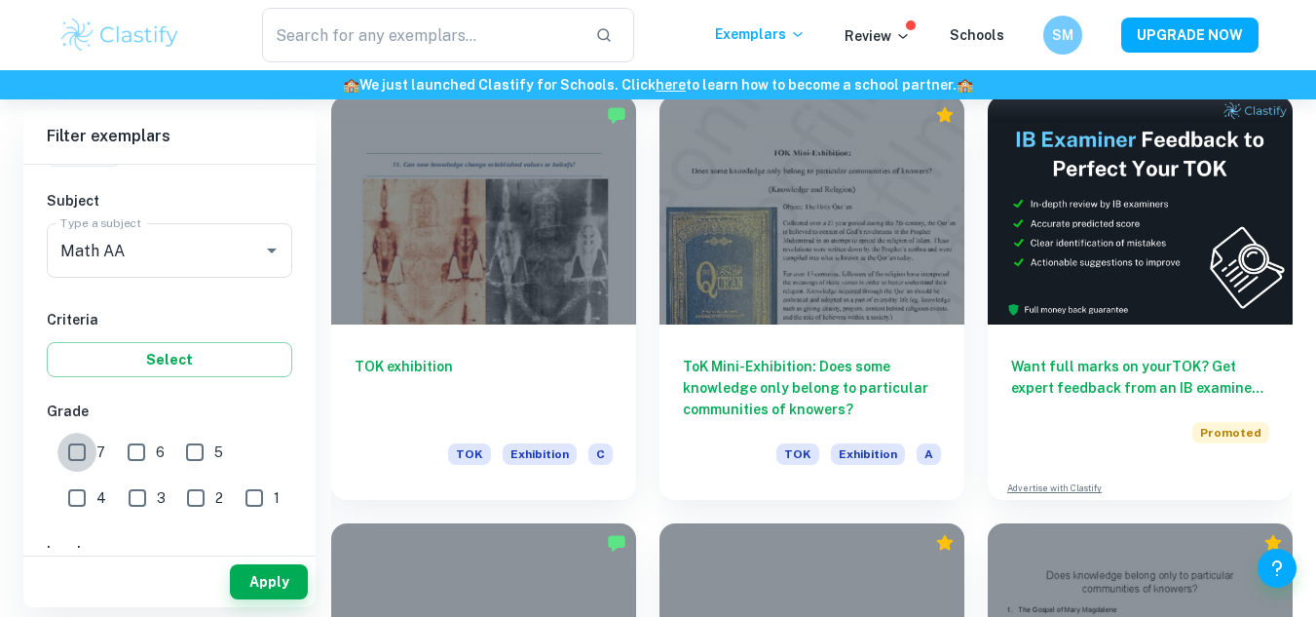
click at [69, 444] on input "7" at bounding box center [76, 452] width 39 height 39
checkbox input "true"
click at [251, 572] on button "Apply" at bounding box center [269, 581] width 78 height 35
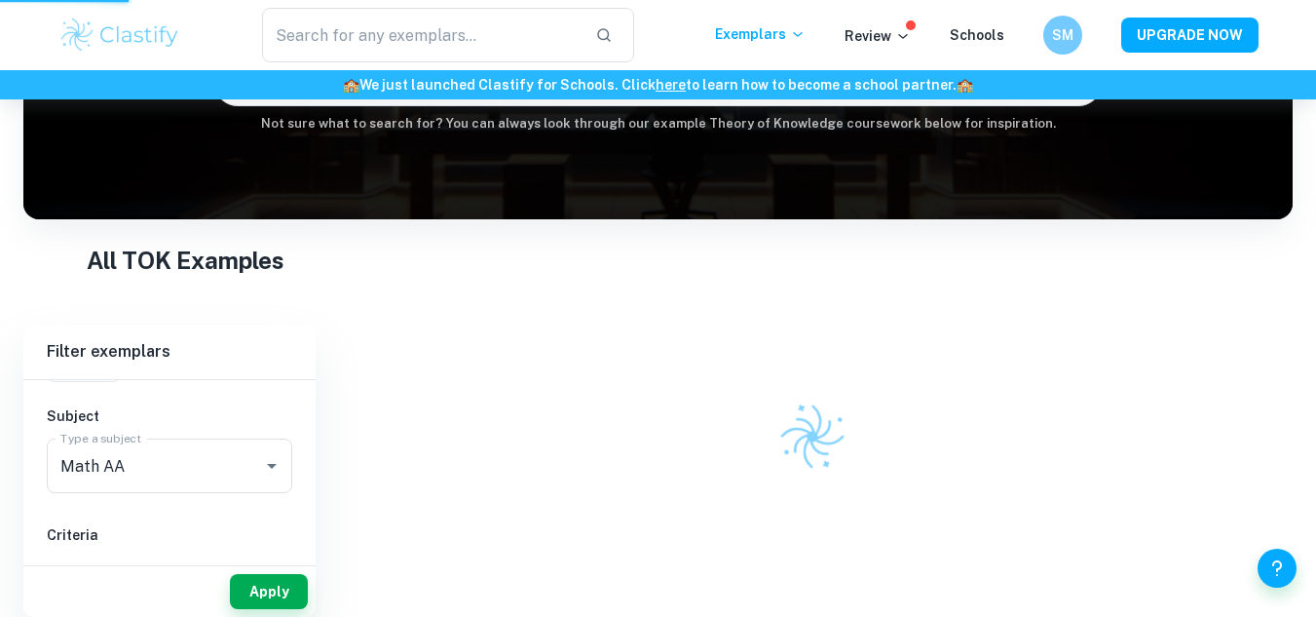
scroll to position [237, 0]
